Goal: Understand process/instructions: Learn about a topic

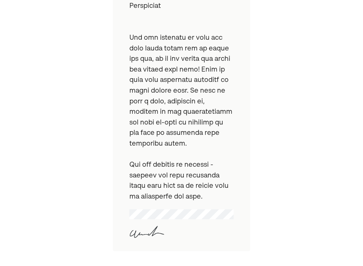
scroll to position [758, 0]
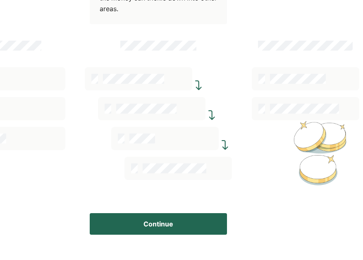
scroll to position [241, 26]
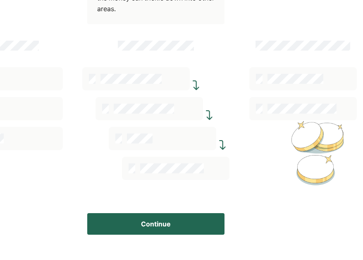
click at [159, 225] on button "Continue" at bounding box center [155, 224] width 137 height 22
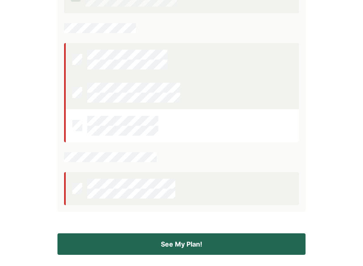
scroll to position [284, 0]
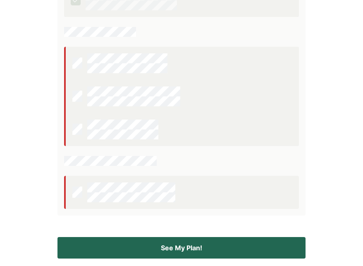
click at [143, 247] on button "See My Plan!" at bounding box center [182, 248] width 248 height 22
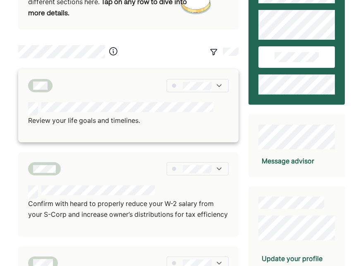
scroll to position [56, 0]
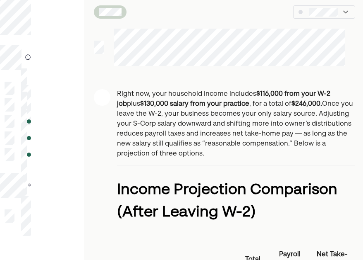
scroll to position [42, 0]
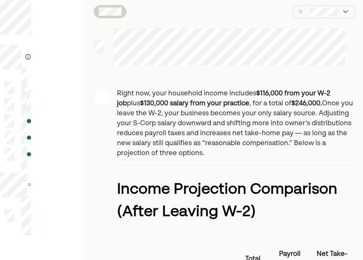
drag, startPoint x: 171, startPoint y: 113, endPoint x: 166, endPoint y: 149, distance: 36.3
click at [166, 149] on p "Right now, your household income includes $116,000 from your W-2 job plus $130,…" at bounding box center [236, 124] width 238 height 70
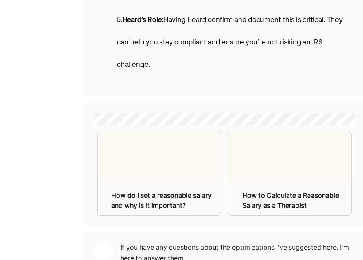
scroll to position [1093, 0]
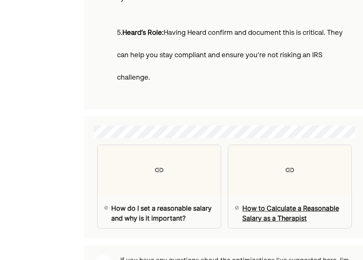
click at [251, 203] on div "How to Calculate a Reasonable Salary as a Therapist" at bounding box center [294, 213] width 103 height 20
